Goal: Navigation & Orientation: Find specific page/section

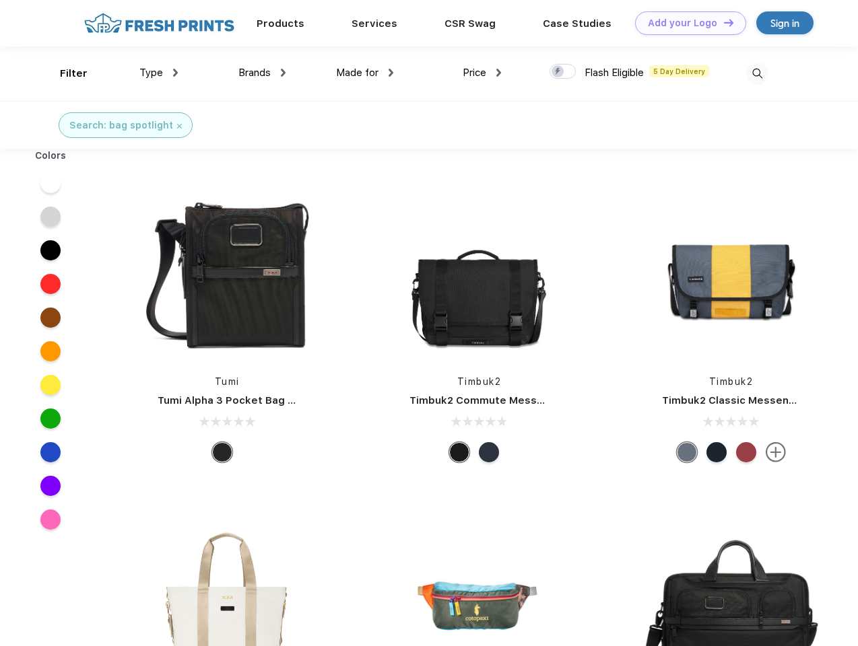
click at [685, 23] on link "Add your Logo Design Tool" at bounding box center [690, 23] width 111 height 24
click at [0, 0] on div "Design Tool" at bounding box center [0, 0] width 0 height 0
click at [722, 22] on link "Add your Logo Design Tool" at bounding box center [690, 23] width 111 height 24
click at [65, 73] on div "Filter" at bounding box center [74, 73] width 28 height 15
click at [159, 73] on span "Type" at bounding box center [151, 73] width 24 height 12
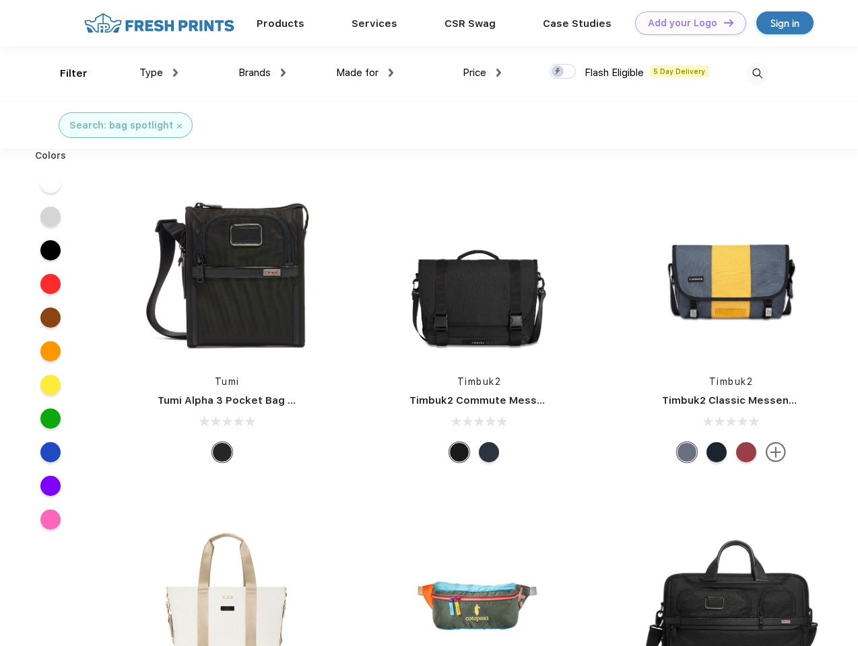
click at [262, 73] on span "Brands" at bounding box center [254, 73] width 32 height 12
click at [365, 73] on span "Made for" at bounding box center [357, 73] width 42 height 12
click at [482, 73] on span "Price" at bounding box center [474, 73] width 24 height 12
click at [563, 72] on div at bounding box center [562, 71] width 26 height 15
click at [558, 72] on input "checkbox" at bounding box center [553, 67] width 9 height 9
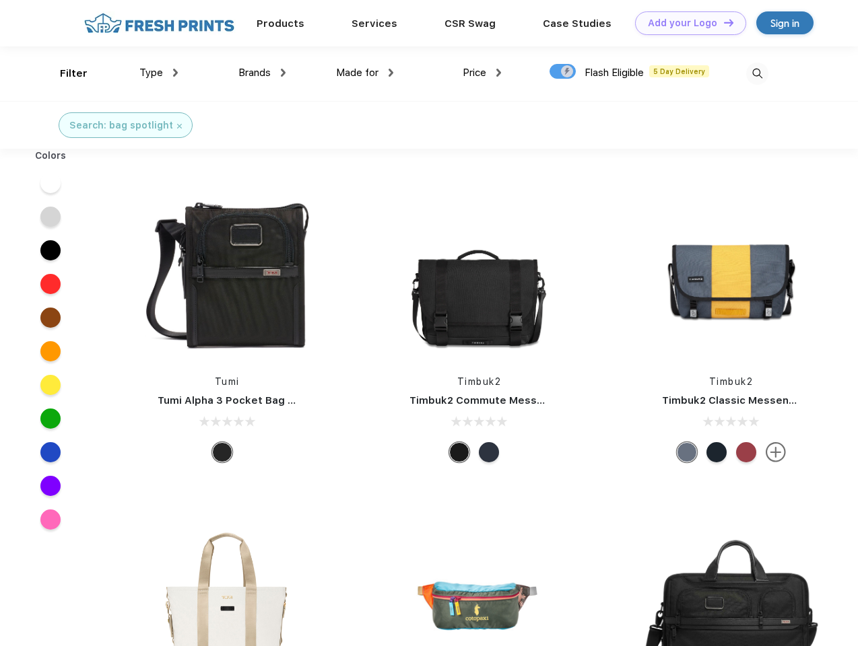
click at [757, 73] on img at bounding box center [757, 74] width 22 height 22
